Goal: Task Accomplishment & Management: Manage account settings

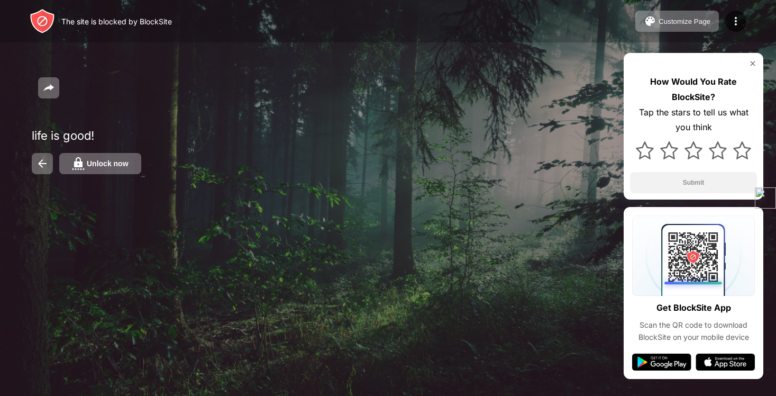
click at [107, 176] on div "life is good! Unlock now How Would You Rate BlockSite? Tap the stars to tell us…" at bounding box center [388, 115] width 776 height 231
click at [104, 168] on div "Unlock now" at bounding box center [108, 163] width 42 height 8
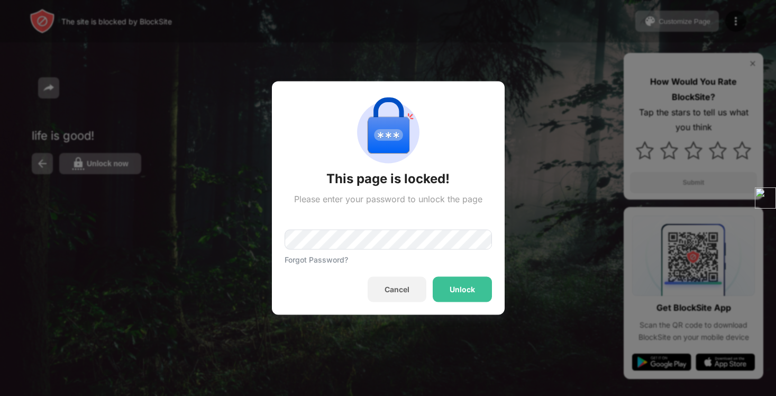
click at [471, 297] on div "Unlock" at bounding box center [462, 289] width 59 height 25
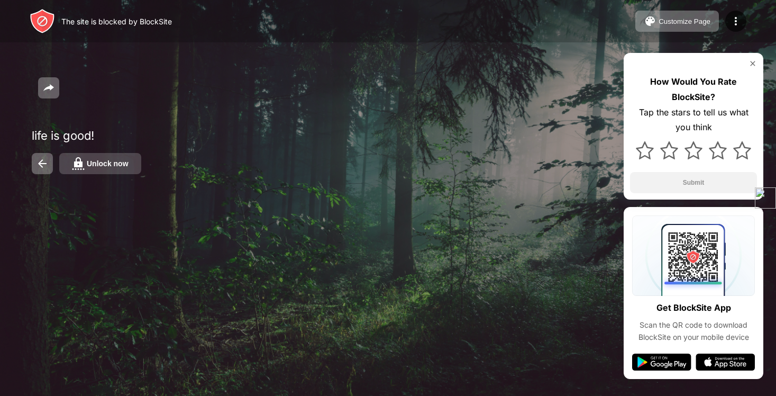
click at [117, 165] on div "Unlock now" at bounding box center [108, 163] width 42 height 8
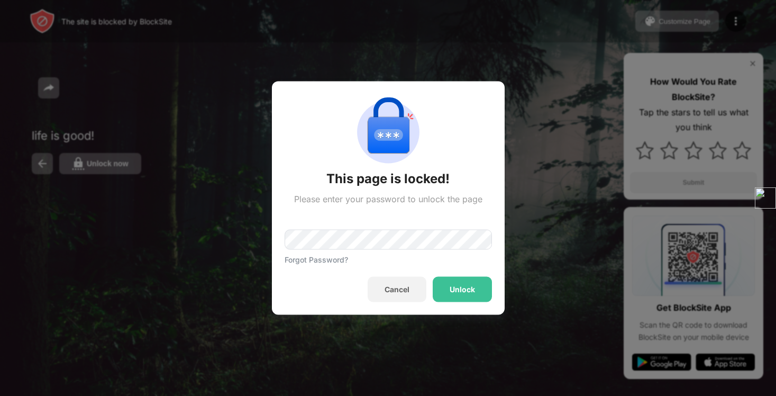
click at [317, 223] on div "Forgot Password?" at bounding box center [388, 234] width 207 height 60
click at [461, 285] on div "Unlock" at bounding box center [462, 289] width 25 height 8
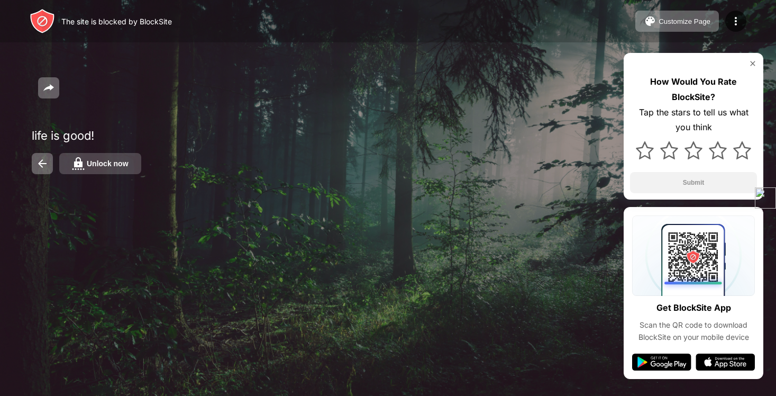
click at [100, 168] on div "Unlock now" at bounding box center [108, 163] width 42 height 8
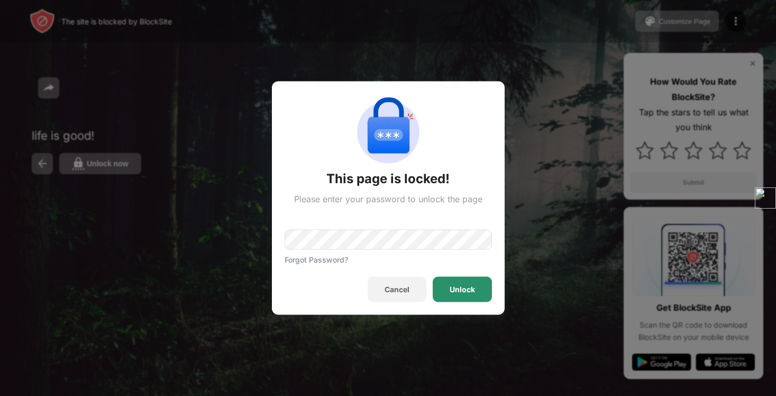
click at [451, 289] on div "Unlock" at bounding box center [462, 289] width 25 height 8
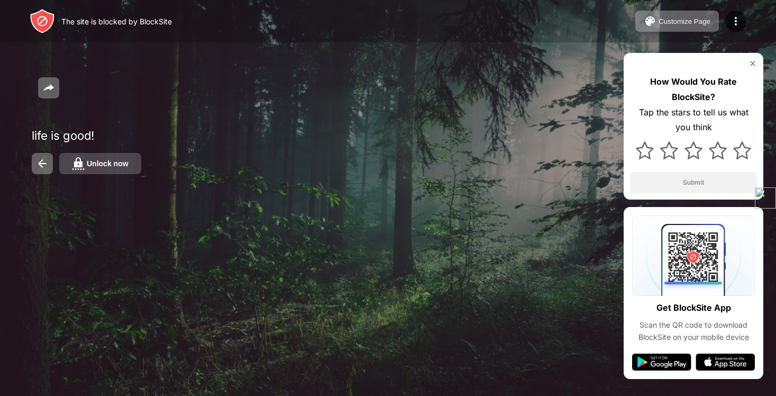
click at [103, 163] on div "Unlock now" at bounding box center [108, 163] width 42 height 8
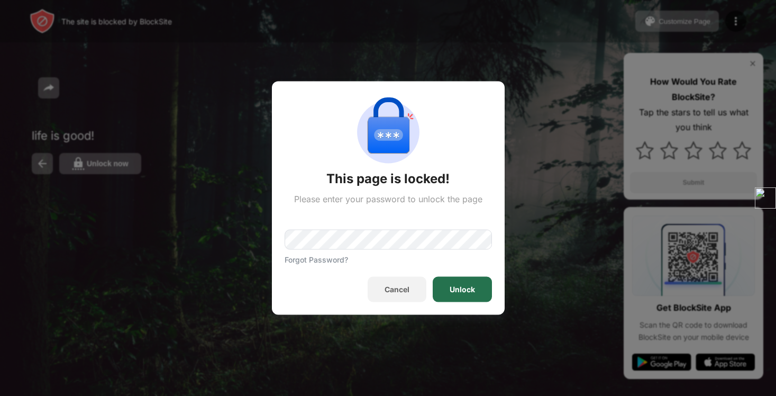
click at [466, 286] on div "Unlock" at bounding box center [462, 289] width 25 height 8
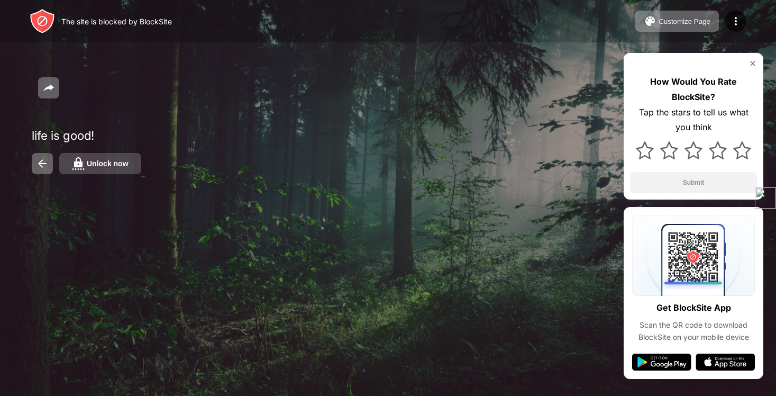
click at [90, 162] on div "Unlock now" at bounding box center [108, 163] width 42 height 8
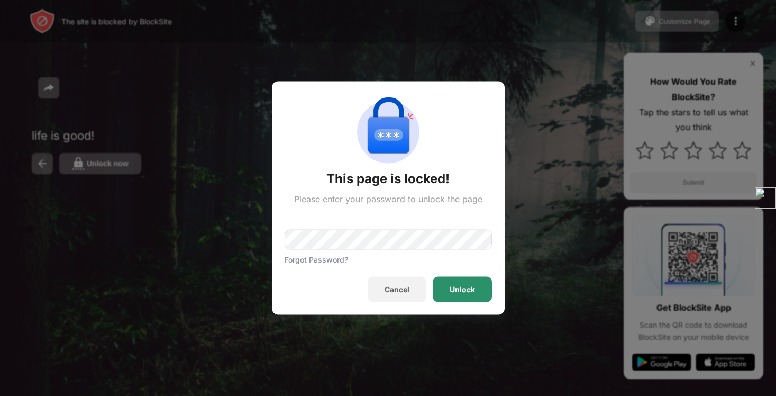
click at [479, 277] on div "Unlock" at bounding box center [462, 289] width 59 height 25
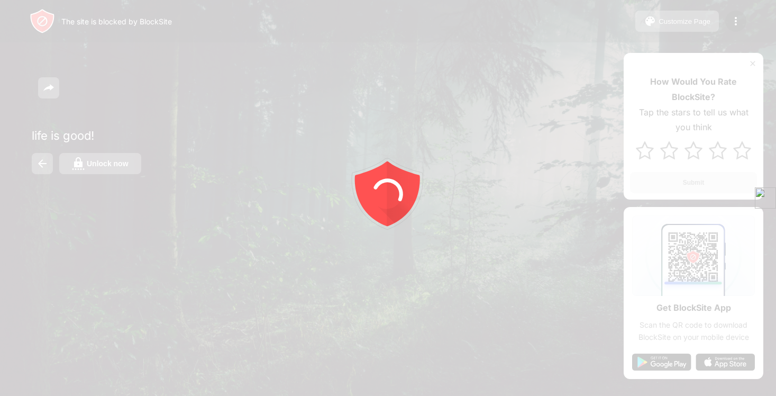
click at [103, 164] on div at bounding box center [388, 198] width 776 height 396
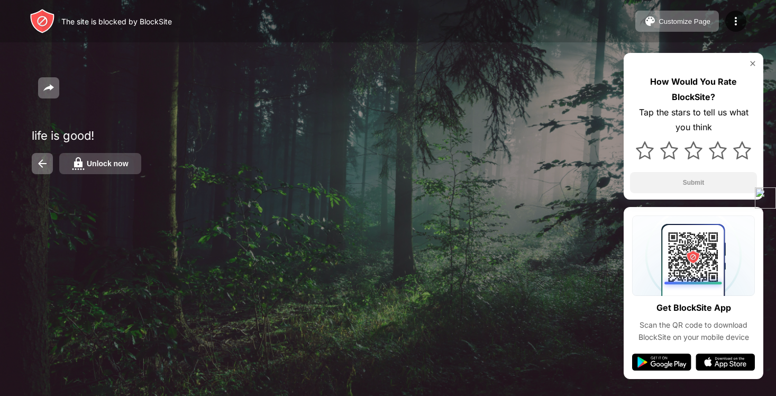
click at [97, 168] on div "Unlock now" at bounding box center [108, 163] width 42 height 8
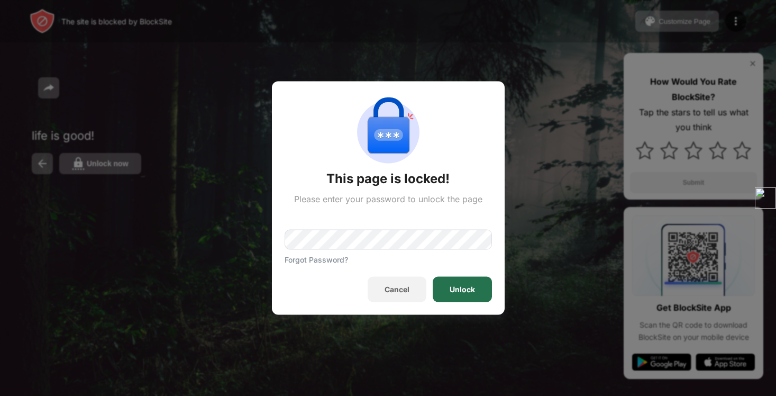
click at [464, 291] on div "Unlock" at bounding box center [462, 289] width 25 height 8
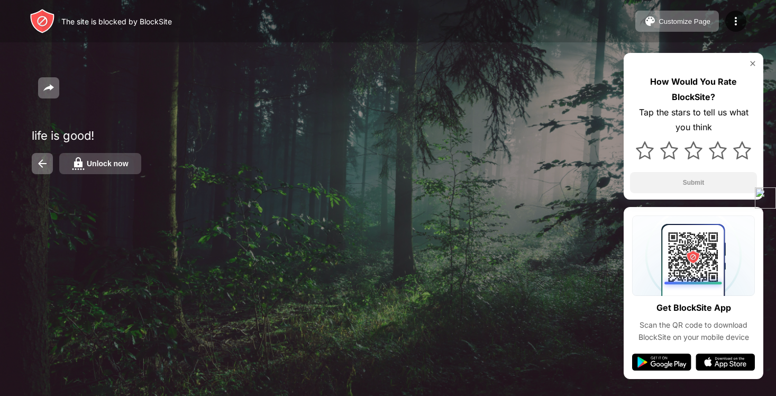
click at [127, 171] on button "Unlock now" at bounding box center [100, 163] width 82 height 21
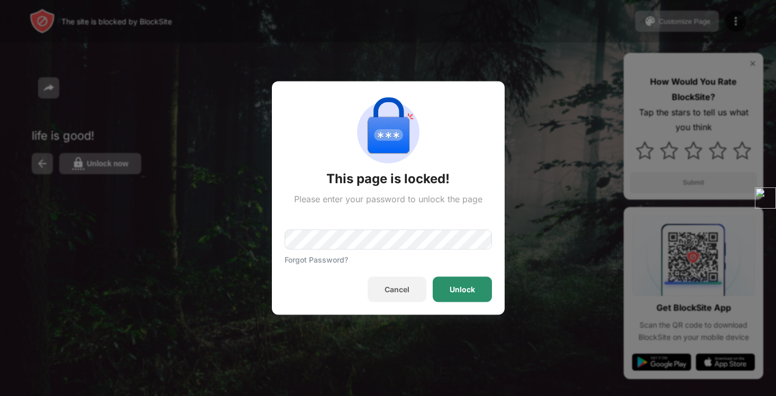
click at [450, 306] on div "This page is locked! Please enter your password to unlock the page Forgot Passw…" at bounding box center [388, 197] width 233 height 233
click at [450, 281] on div "Unlock" at bounding box center [462, 289] width 59 height 25
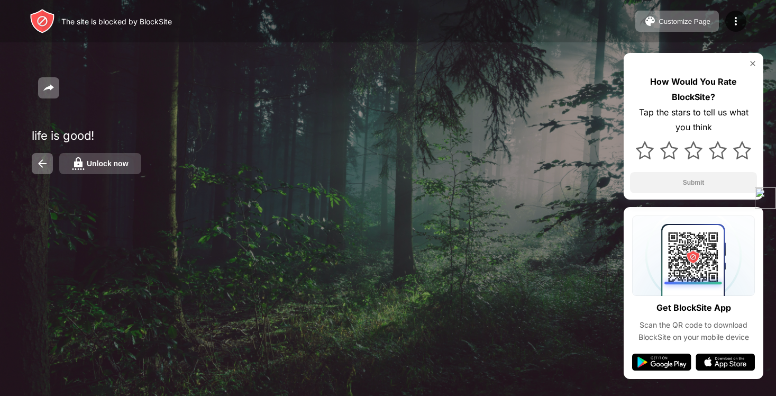
click at [123, 171] on button "Unlock now" at bounding box center [100, 163] width 82 height 21
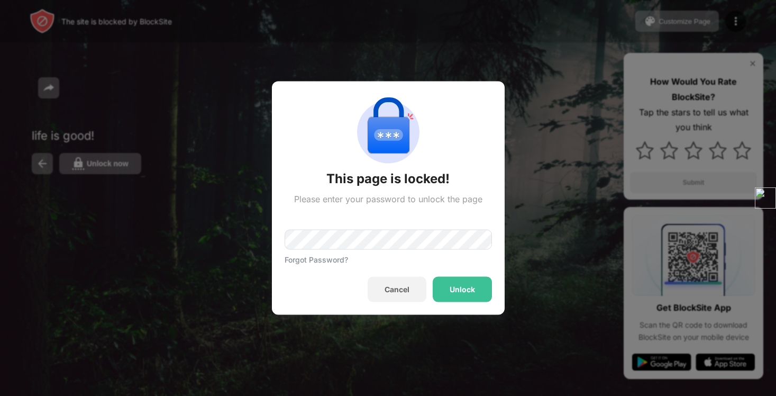
click at [452, 303] on div "This page is locked! Please enter your password to unlock the page Forgot Passw…" at bounding box center [388, 197] width 233 height 233
click at [447, 288] on div "Unlock" at bounding box center [462, 289] width 59 height 25
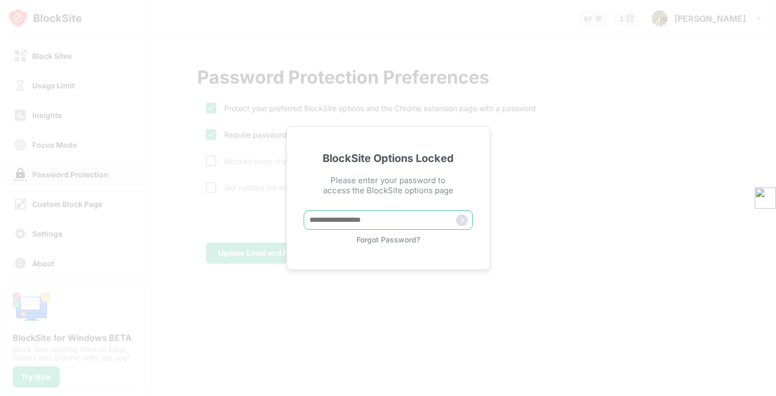
click at [319, 221] on input "text" at bounding box center [388, 220] width 169 height 20
click at [367, 225] on input "text" at bounding box center [388, 220] width 169 height 20
paste input "**********"
type input "**********"
click at [462, 219] on img at bounding box center [462, 220] width 12 height 12
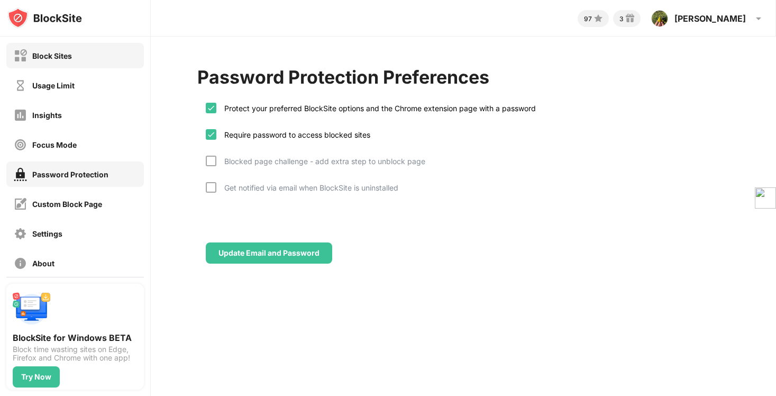
click at [112, 59] on div "Block Sites" at bounding box center [75, 55] width 138 height 25
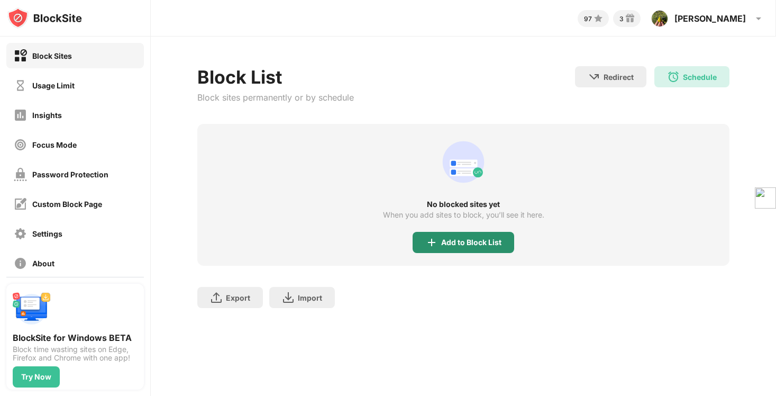
click at [460, 243] on div "Add to Block List" at bounding box center [471, 242] width 60 height 8
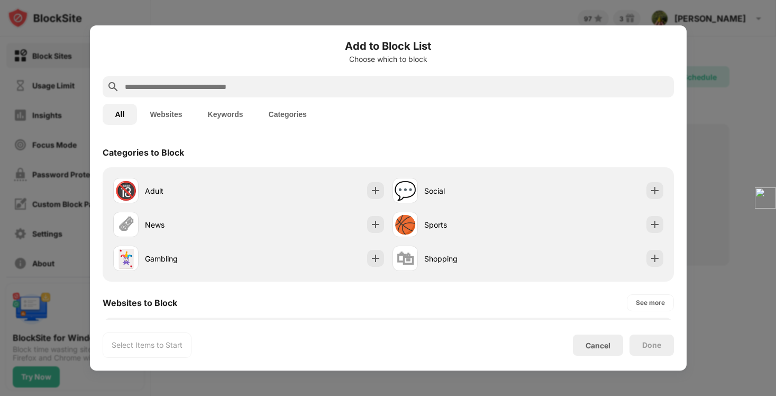
click at [391, 86] on input "text" at bounding box center [397, 86] width 546 height 13
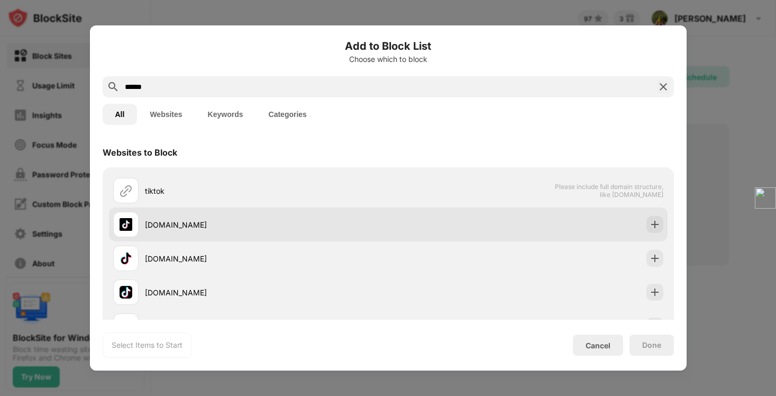
type input "******"
click at [311, 216] on div "[DOMAIN_NAME]" at bounding box center [250, 224] width 275 height 25
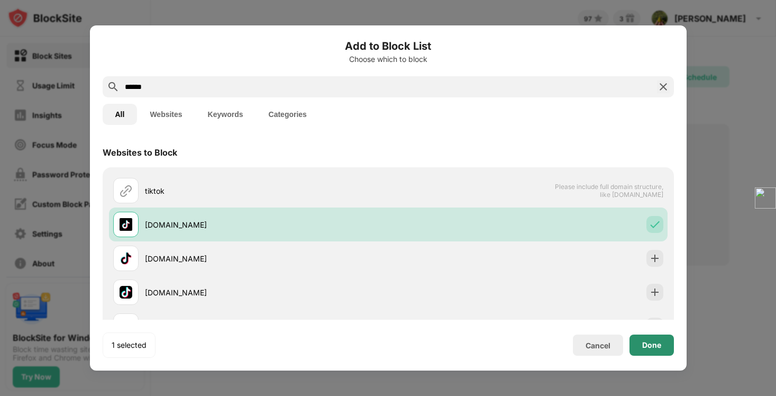
click at [660, 338] on div "Done" at bounding box center [651, 344] width 44 height 21
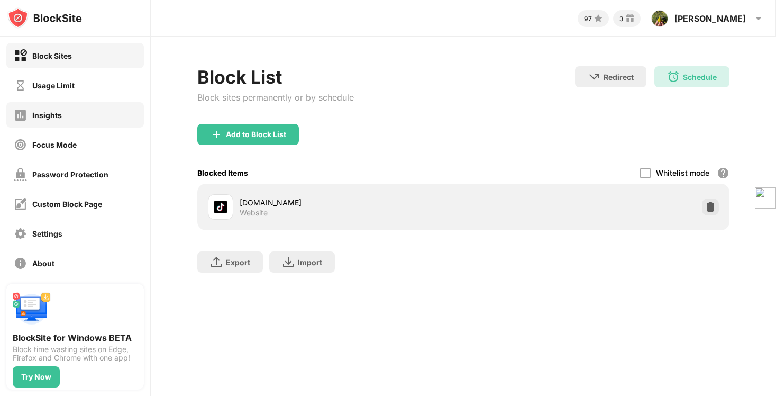
click at [103, 105] on div "Insights" at bounding box center [75, 114] width 138 height 25
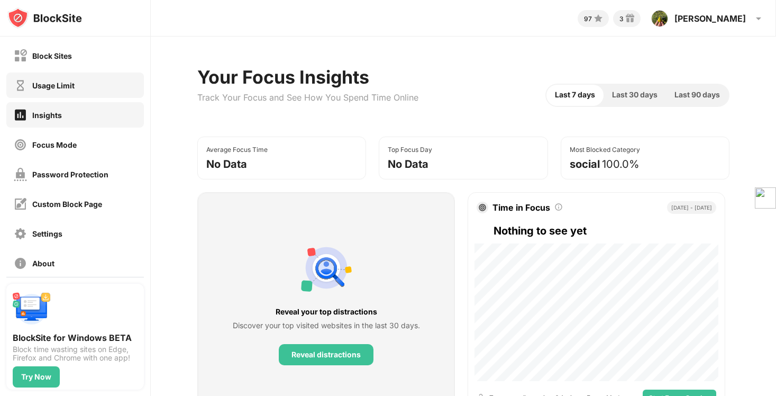
click at [102, 89] on div "Usage Limit" at bounding box center [75, 84] width 138 height 25
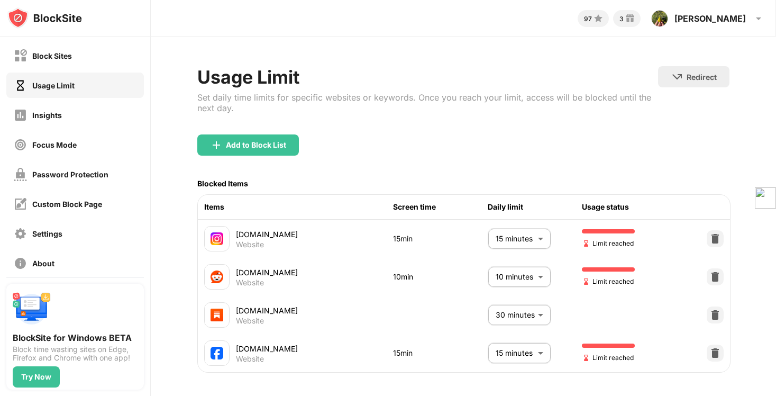
scroll to position [10, 0]
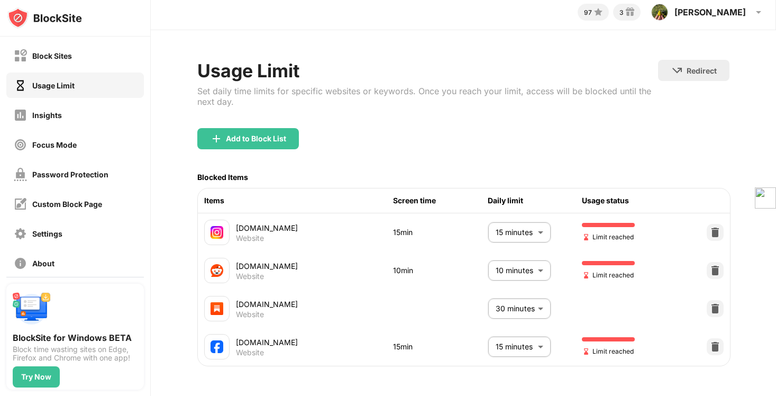
click at [540, 232] on body "Block Sites Usage Limit Insights Focus Mode Password Protection Custom Block Pa…" at bounding box center [388, 198] width 776 height 396
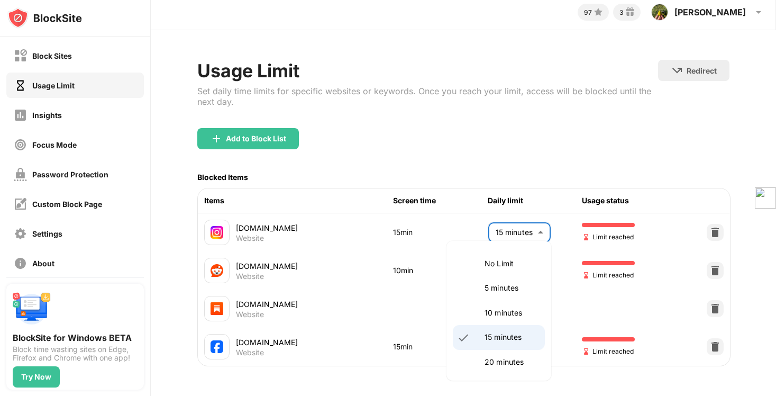
click at [495, 353] on li "20 minutes" at bounding box center [499, 362] width 92 height 24
type input "**"
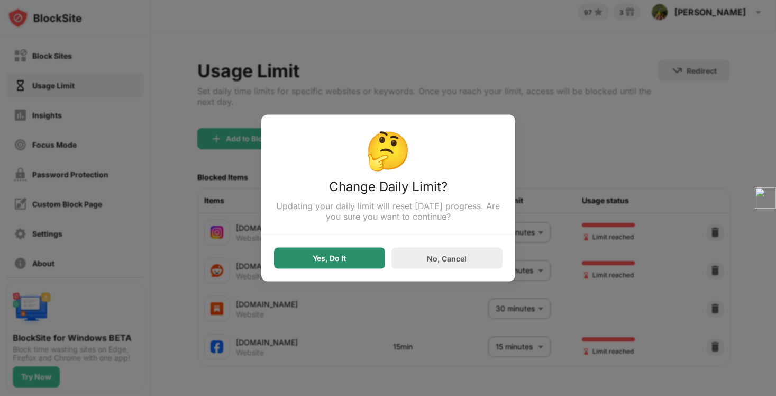
click at [365, 253] on div "Yes, Do It" at bounding box center [329, 258] width 111 height 21
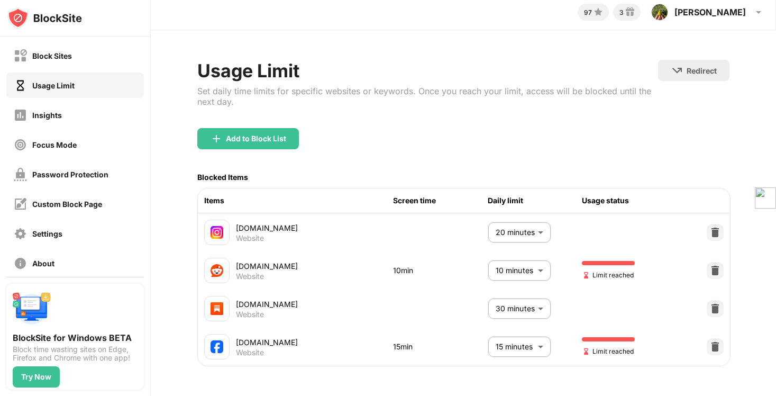
click at [501, 333] on body "Block Sites Usage Limit Insights Focus Mode Password Protection Custom Block Pa…" at bounding box center [388, 198] width 776 height 396
click at [496, 363] on li "20 minutes" at bounding box center [499, 371] width 92 height 24
type input "**"
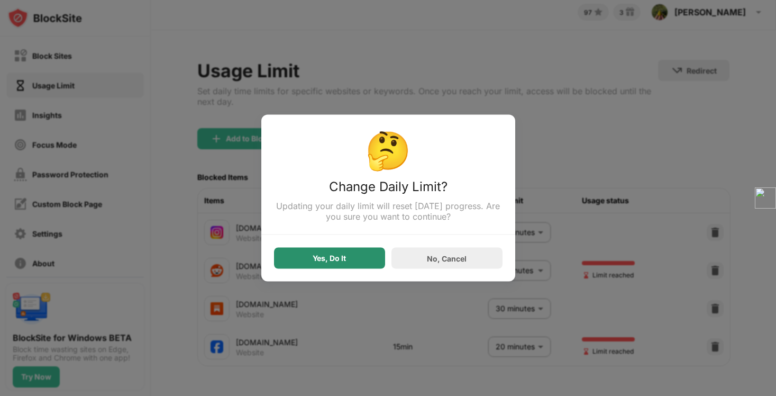
click at [373, 258] on div "Yes, Do It" at bounding box center [329, 258] width 111 height 21
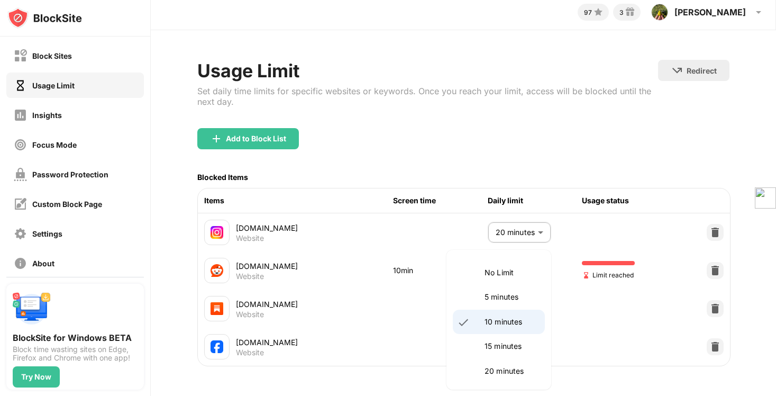
click at [496, 264] on body "Block Sites Usage Limit Insights Focus Mode Password Protection Custom Block Pa…" at bounding box center [388, 198] width 776 height 396
click at [499, 296] on p "5 minutes" at bounding box center [511, 297] width 54 height 12
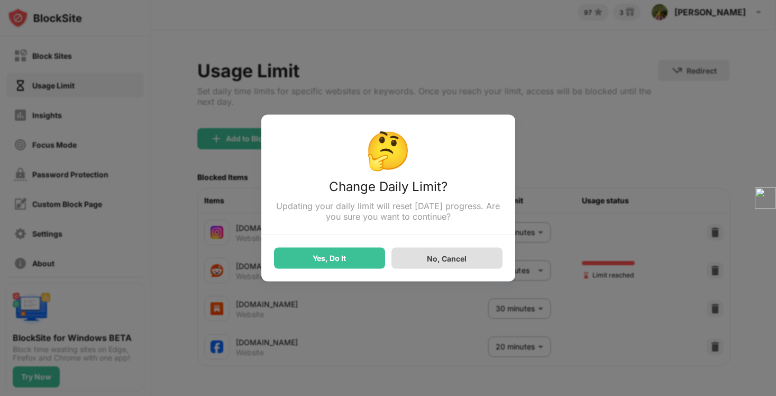
click at [471, 262] on div "No, Cancel" at bounding box center [446, 258] width 111 height 21
type input "**"
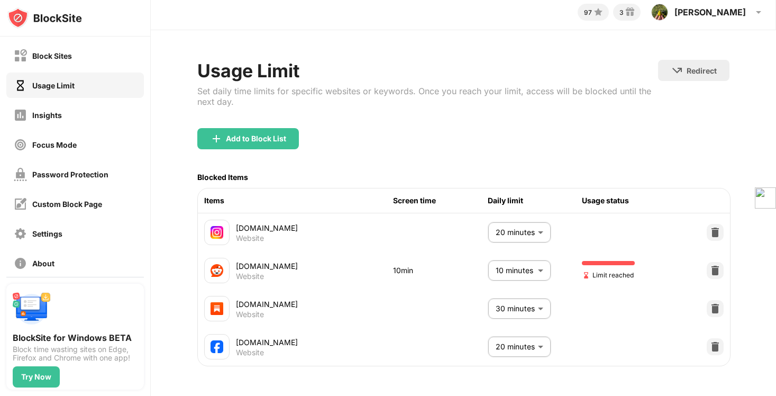
click at [499, 299] on body "Block Sites Usage Limit Insights Focus Mode Password Protection Custom Block Pa…" at bounding box center [388, 198] width 776 height 396
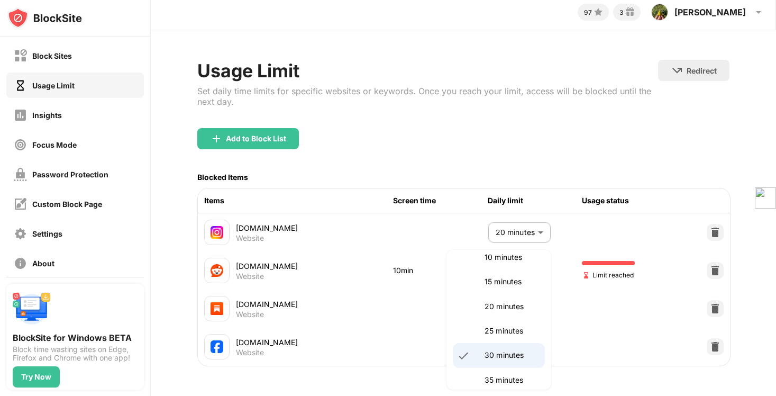
scroll to position [66, 0]
click at [452, 142] on div at bounding box center [388, 198] width 776 height 396
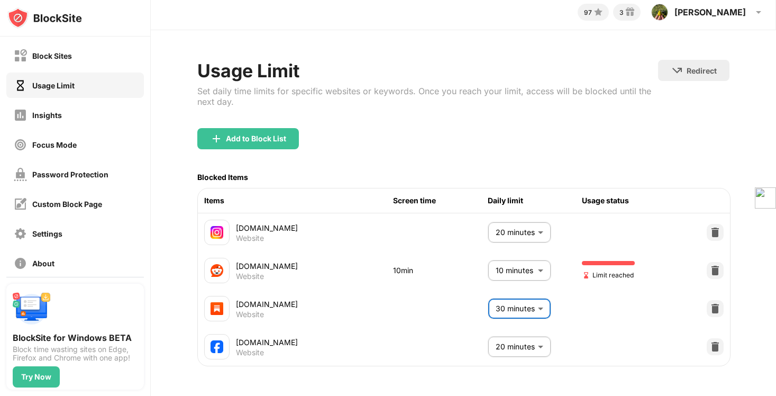
click at [516, 233] on body "Block Sites Usage Limit Insights Focus Mode Password Protection Custom Block Pa…" at bounding box center [388, 198] width 776 height 396
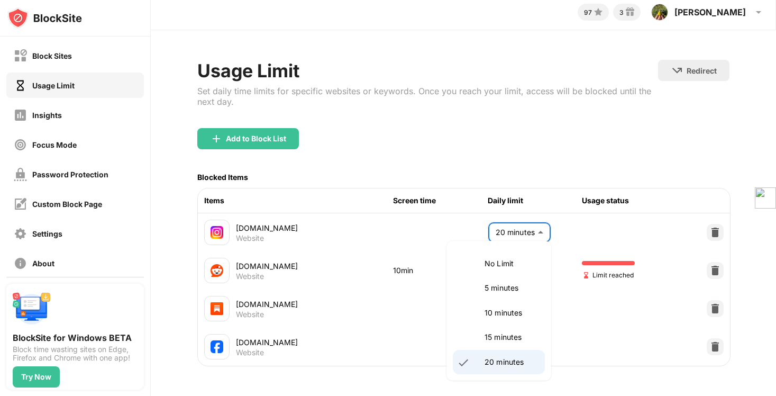
click at [517, 337] on p "15 minutes" at bounding box center [511, 337] width 54 height 12
type input "**"
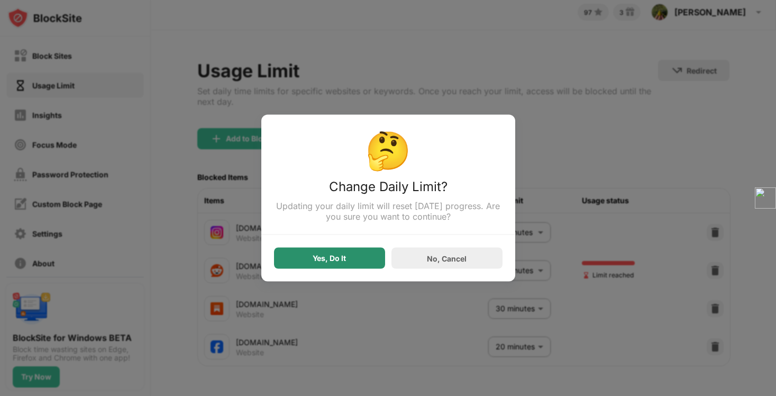
click at [365, 250] on div "Yes, Do It" at bounding box center [329, 258] width 111 height 21
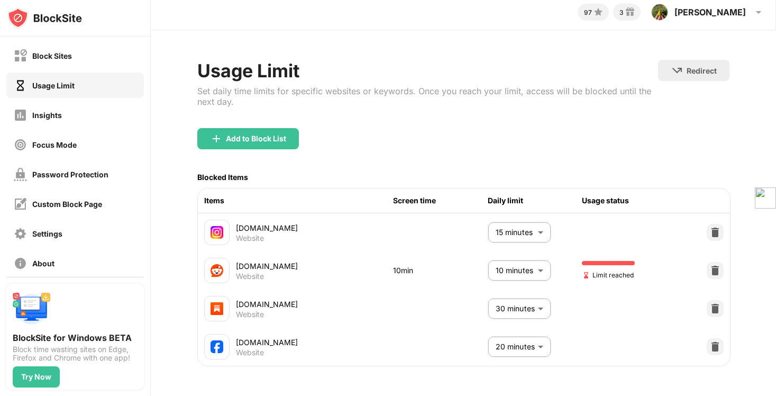
click at [516, 335] on body "Block Sites Usage Limit Insights Focus Mode Password Protection Custom Block Pa…" at bounding box center [388, 198] width 776 height 396
click at [496, 345] on p "15 minutes" at bounding box center [511, 346] width 54 height 12
type input "**"
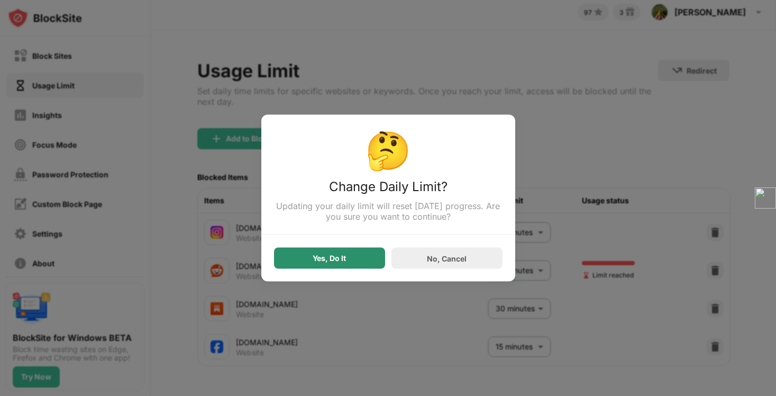
click at [360, 257] on div "Yes, Do It" at bounding box center [329, 258] width 111 height 21
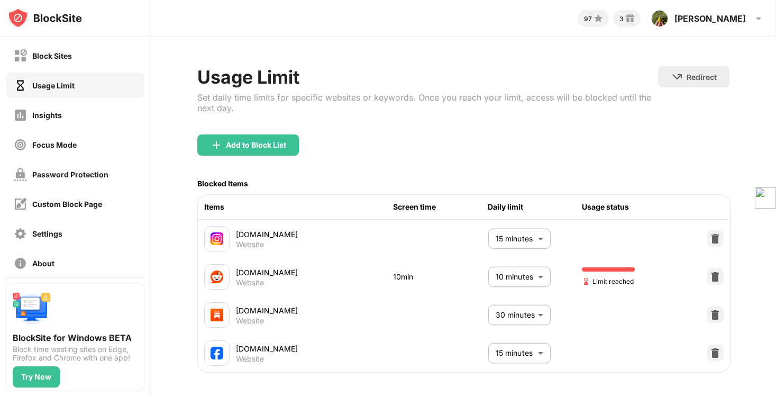
scroll to position [10, 0]
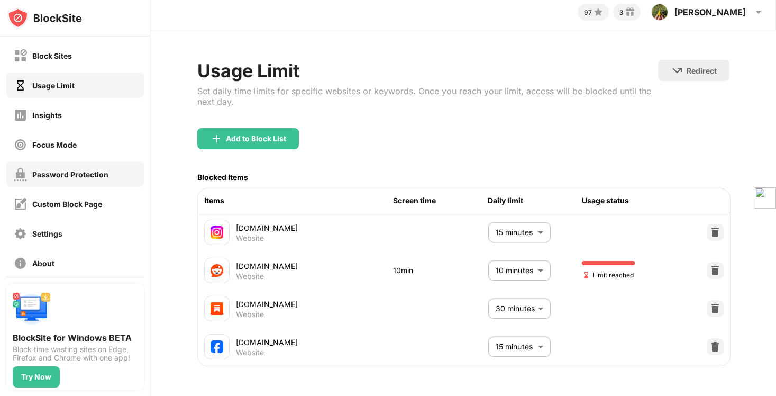
click at [96, 179] on div "Password Protection" at bounding box center [61, 174] width 95 height 13
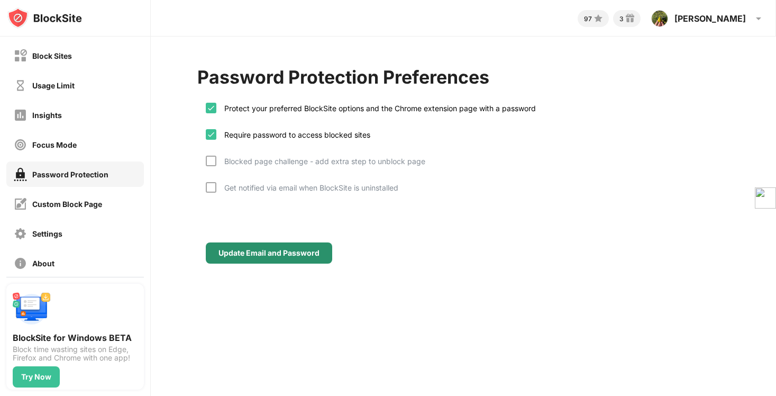
click at [234, 258] on div "Update Email and Password" at bounding box center [269, 252] width 126 height 21
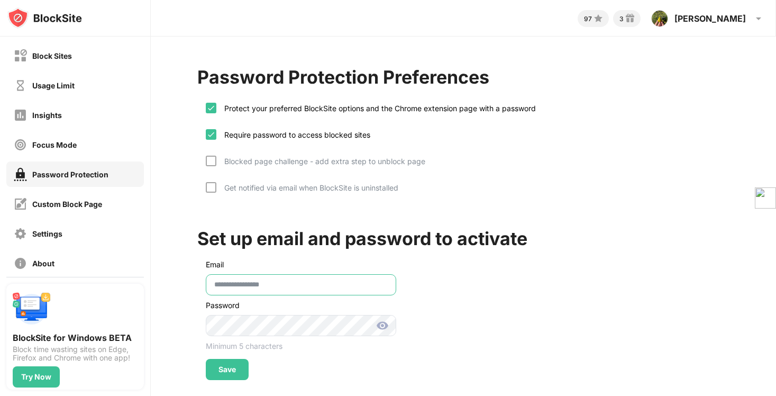
click at [258, 282] on input "**********" at bounding box center [301, 284] width 190 height 21
type input "**********"
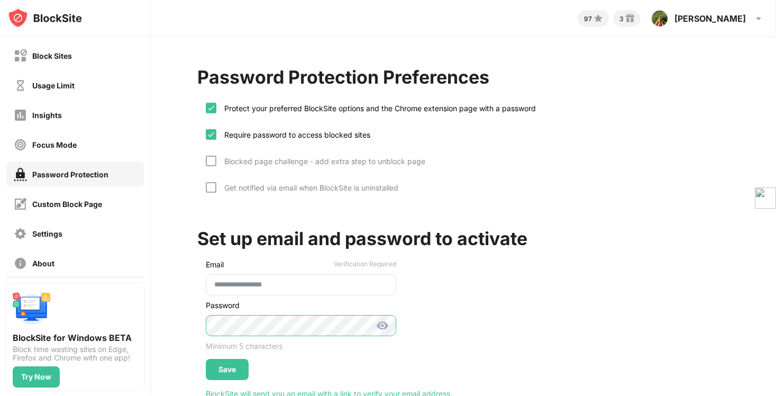
scroll to position [43, 0]
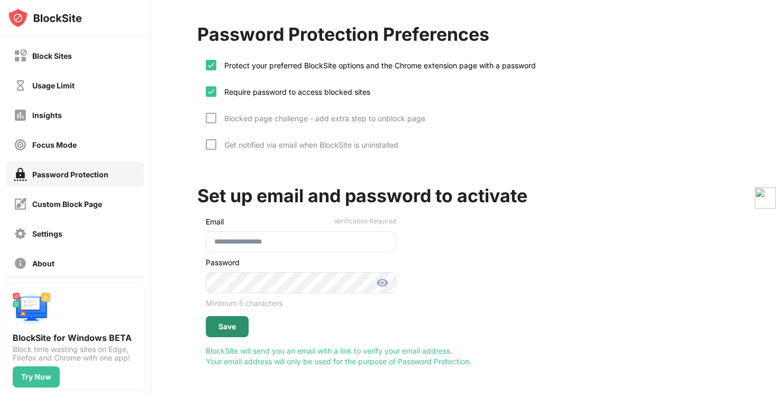
click at [237, 329] on div "Save" at bounding box center [227, 326] width 43 height 21
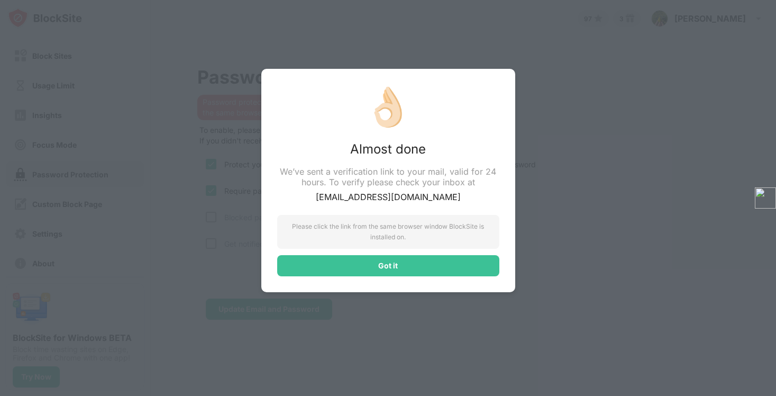
scroll to position [0, 0]
click at [399, 233] on div "Please click the link from the same browser window BlockSite is installed on." at bounding box center [388, 232] width 222 height 34
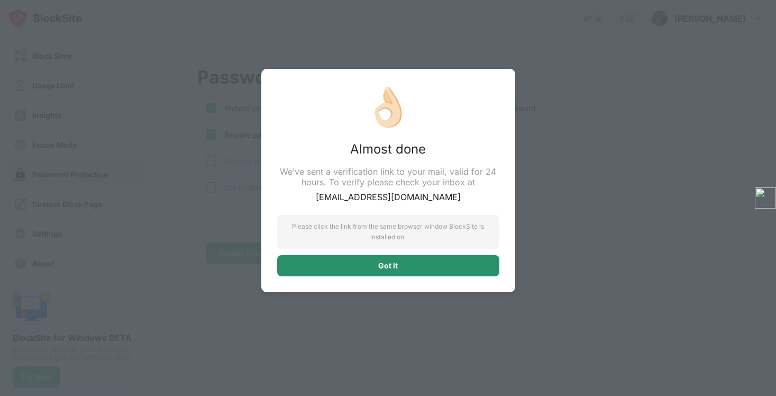
click at [401, 270] on div "Got it" at bounding box center [388, 265] width 222 height 21
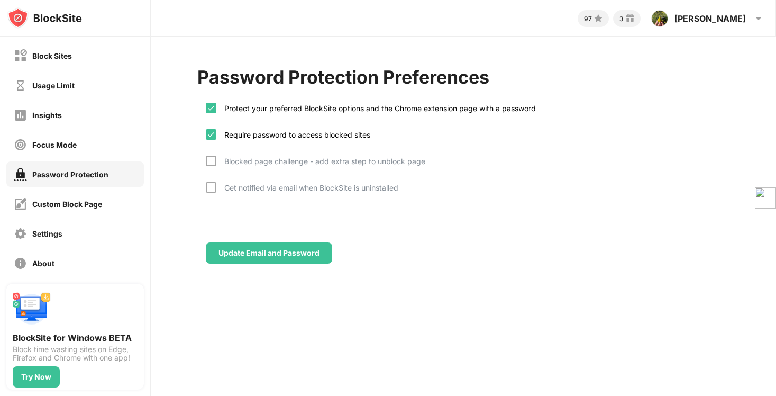
click at [405, 299] on div "97 3 [PERSON_NAME] View Account Insights Rewards Settings Support Log Out Passw…" at bounding box center [463, 198] width 625 height 396
